Goal: Find specific page/section: Find specific page/section

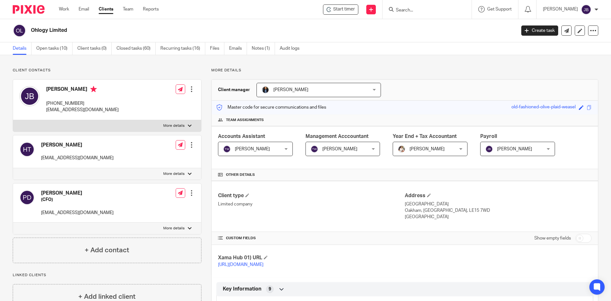
click at [415, 11] on input "Search" at bounding box center [423, 11] width 57 height 6
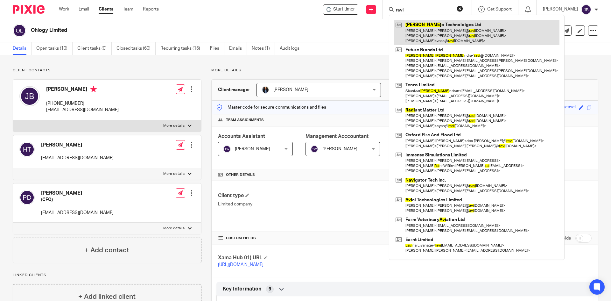
type input "ravi"
click at [417, 29] on link at bounding box center [477, 32] width 166 height 25
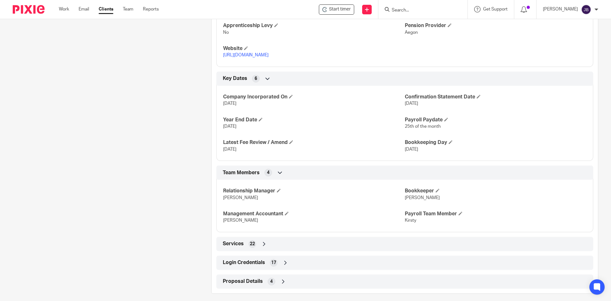
scroll to position [356, 0]
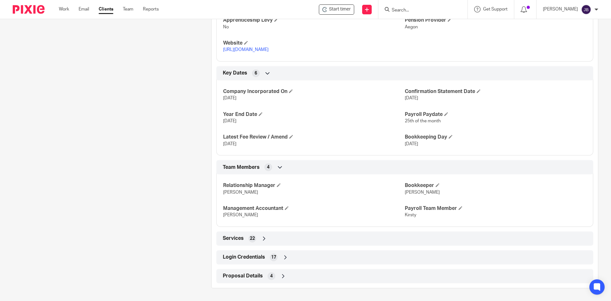
click at [237, 257] on span "Login Credentials" at bounding box center [244, 257] width 42 height 7
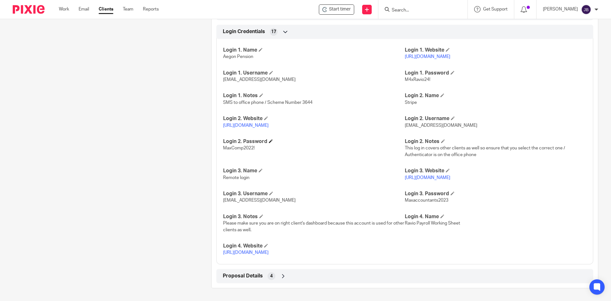
scroll to position [587, 0]
click at [444, 221] on span "Ravio Payroll Working Sheet" at bounding box center [432, 223] width 55 height 4
click at [253, 250] on link "[URL][DOMAIN_NAME]" at bounding box center [246, 252] width 46 height 4
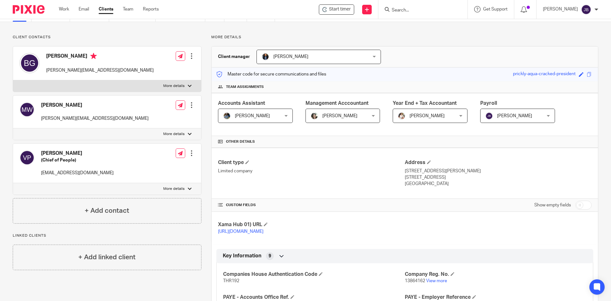
scroll to position [0, 0]
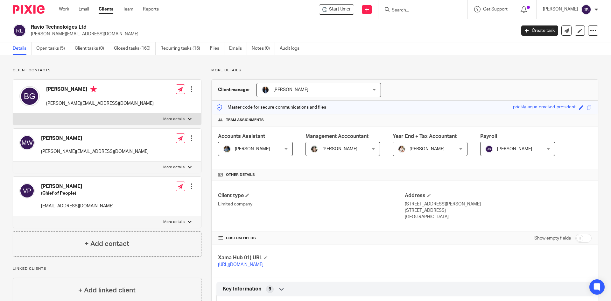
click at [593, 9] on div "[PERSON_NAME]" at bounding box center [570, 9] width 55 height 10
click at [570, 25] on span "My profile" at bounding box center [572, 25] width 20 height 4
